Goal: Find specific page/section: Find specific page/section

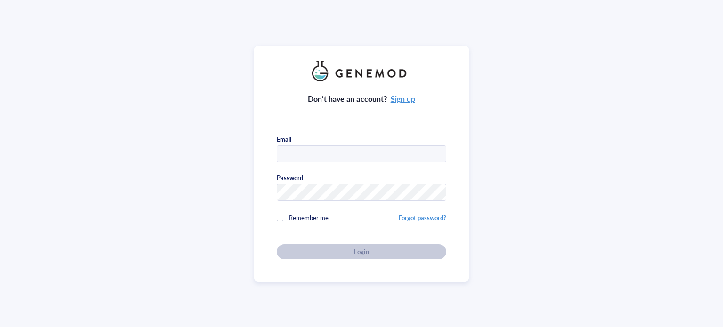
click at [649, 54] on div "Don’t have an account? Sign up Email Password Remember me Forgot password? Login" at bounding box center [361, 163] width 723 height 327
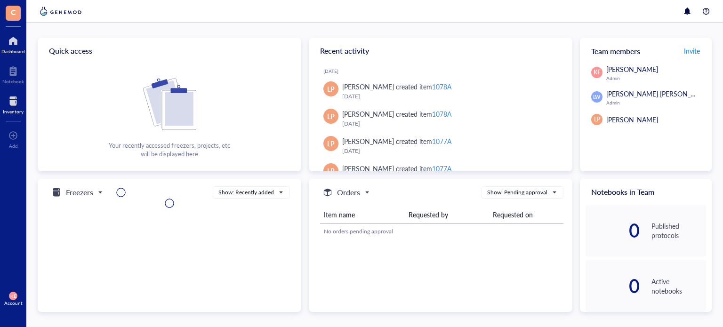
click at [15, 104] on div at bounding box center [13, 101] width 21 height 15
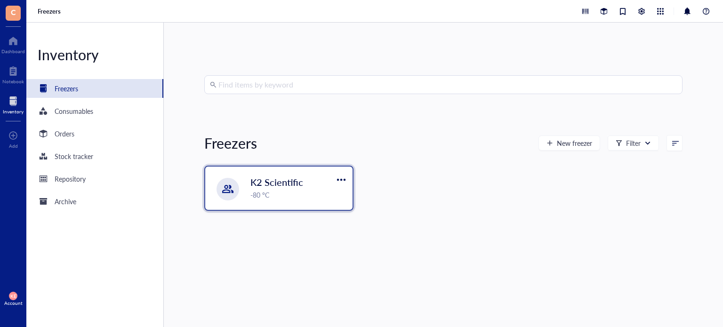
click at [294, 182] on span "K2 Scientific" at bounding box center [276, 181] width 53 height 13
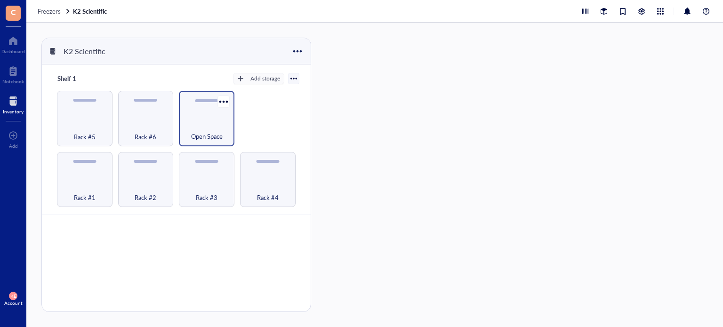
click at [227, 128] on div "Open Space" at bounding box center [206, 131] width 46 height 21
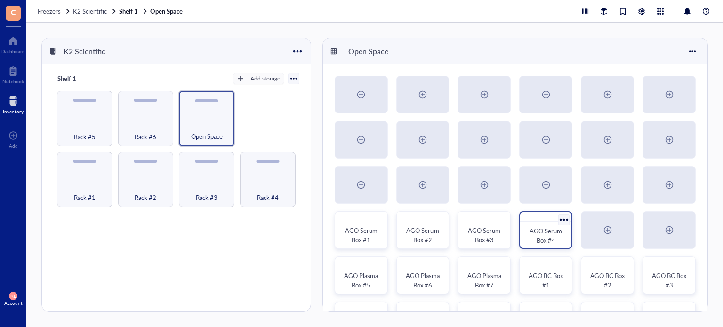
click at [549, 237] on span "AGO Serum Box #4" at bounding box center [546, 235] width 34 height 18
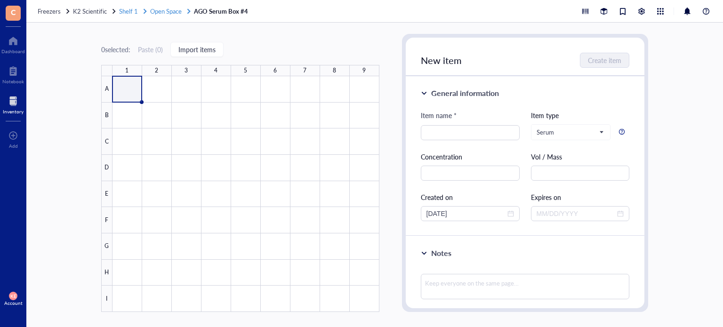
click at [170, 11] on span "Open Space" at bounding box center [166, 11] width 32 height 9
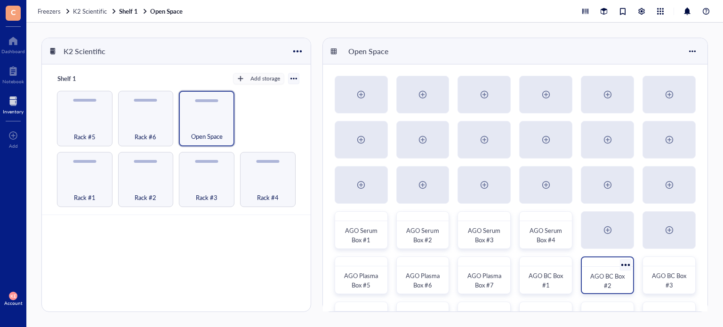
click at [604, 269] on div "AGO BC Box #2" at bounding box center [606, 275] width 53 height 38
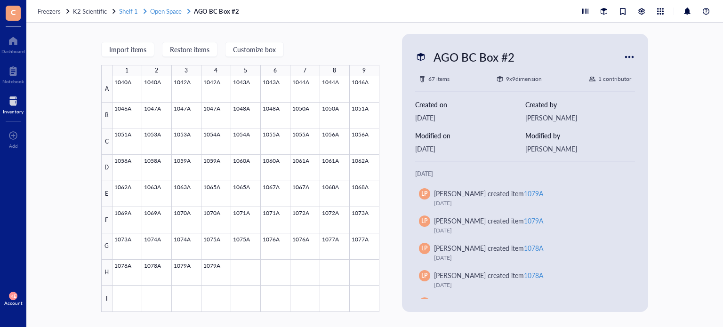
click at [168, 10] on span "Open Space" at bounding box center [166, 11] width 32 height 9
